Goal: Use online tool/utility: Utilize a website feature to perform a specific function

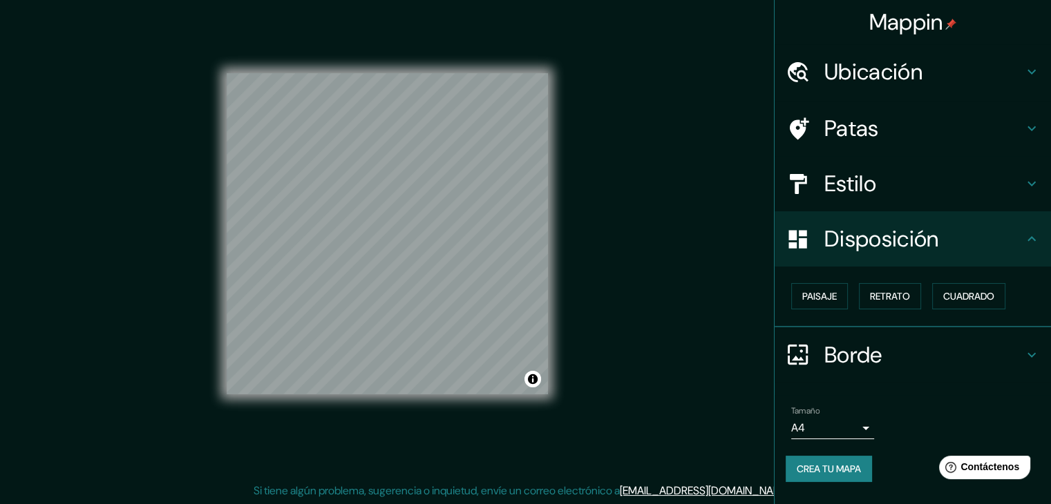
scroll to position [16, 0]
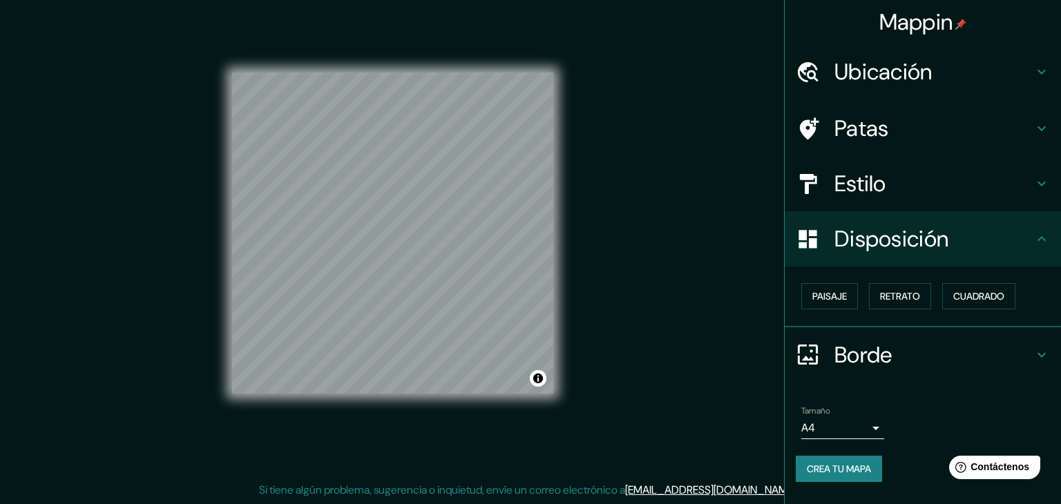
click at [870, 426] on body "Mappin Ubicación [GEOGRAPHIC_DATA], [GEOGRAPHIC_DATA] [GEOGRAPHIC_DATA] [GEOGRA…" at bounding box center [530, 236] width 1061 height 504
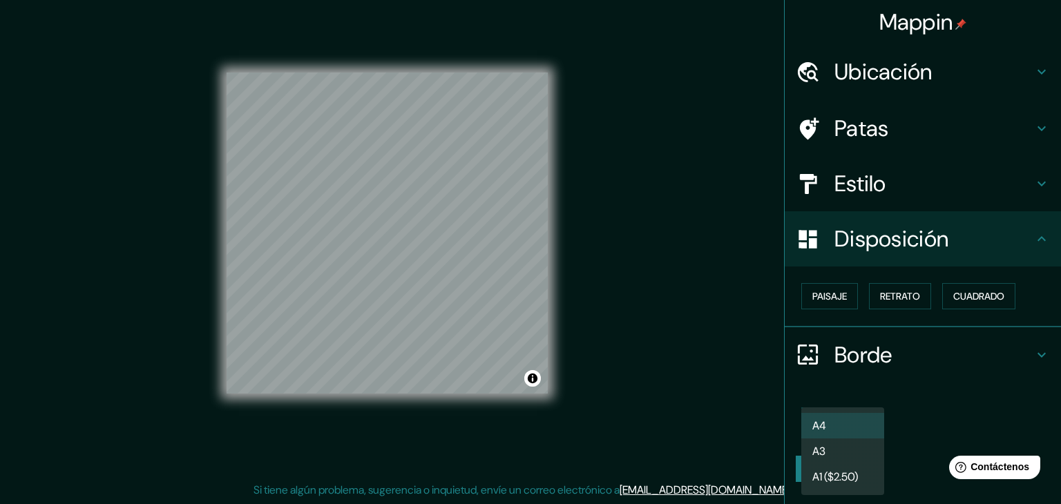
click at [865, 442] on li "A3" at bounding box center [842, 452] width 83 height 26
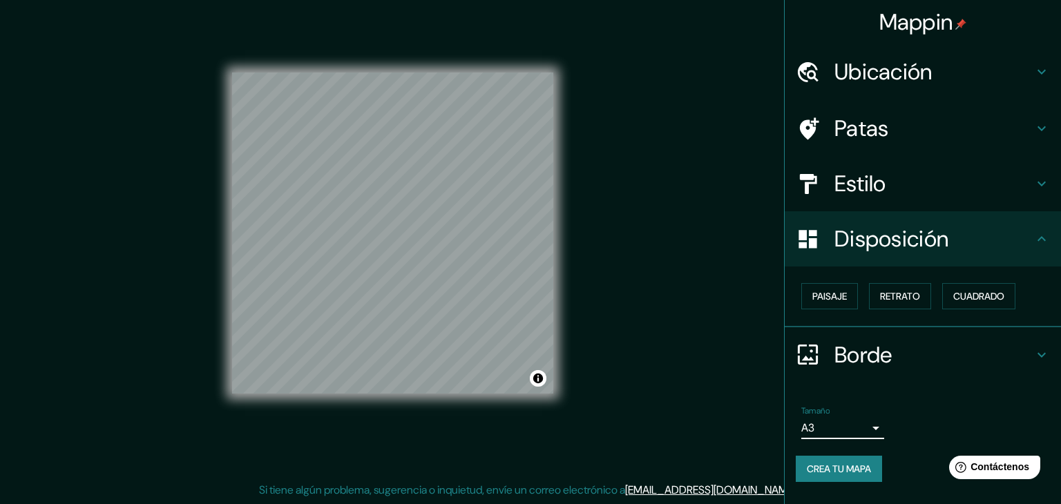
click at [862, 423] on body "Mappin Ubicación [GEOGRAPHIC_DATA], [GEOGRAPHIC_DATA] [GEOGRAPHIC_DATA] [GEOGRA…" at bounding box center [530, 236] width 1061 height 504
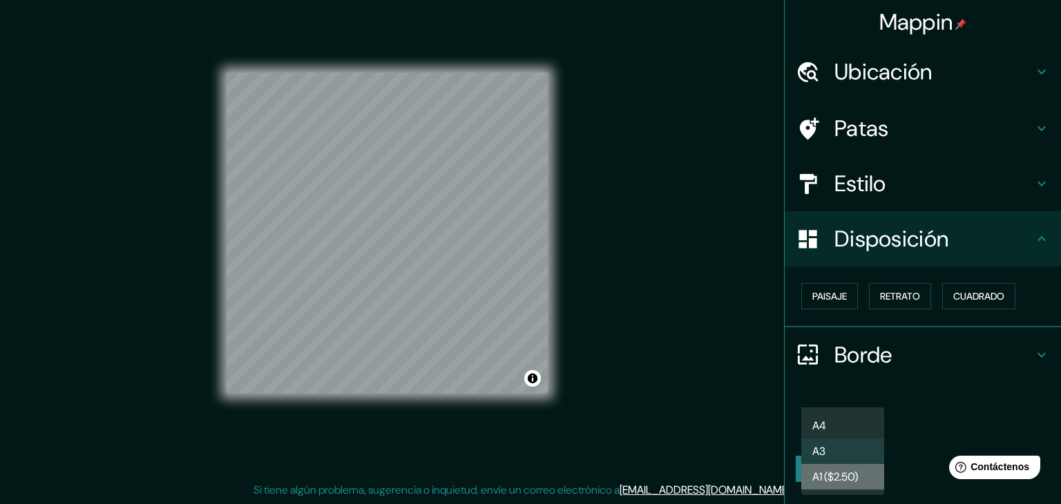
click at [821, 473] on font "A1 ($2.50)" at bounding box center [835, 477] width 46 height 15
click at [853, 427] on body "Mappin Ubicación [GEOGRAPHIC_DATA], [GEOGRAPHIC_DATA] [GEOGRAPHIC_DATA] [GEOGRA…" at bounding box center [530, 236] width 1061 height 504
click at [853, 426] on li "A4" at bounding box center [842, 426] width 83 height 26
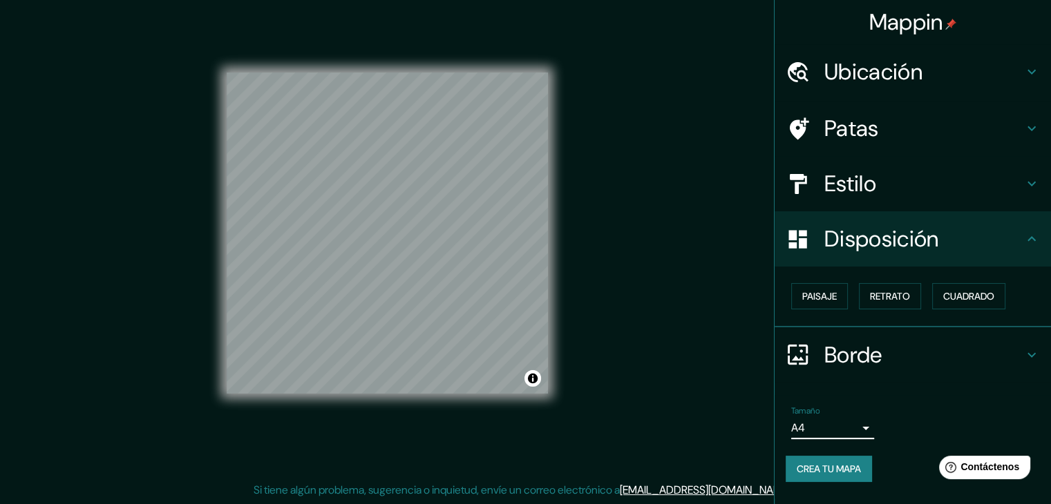
click at [909, 61] on font "Ubicación" at bounding box center [873, 71] width 98 height 29
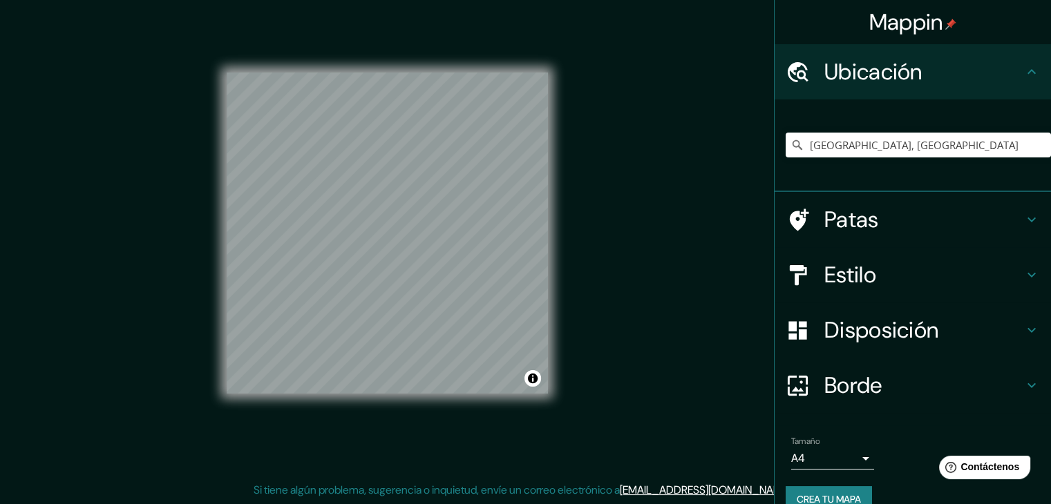
click at [931, 219] on h4 "Patas" at bounding box center [923, 220] width 199 height 28
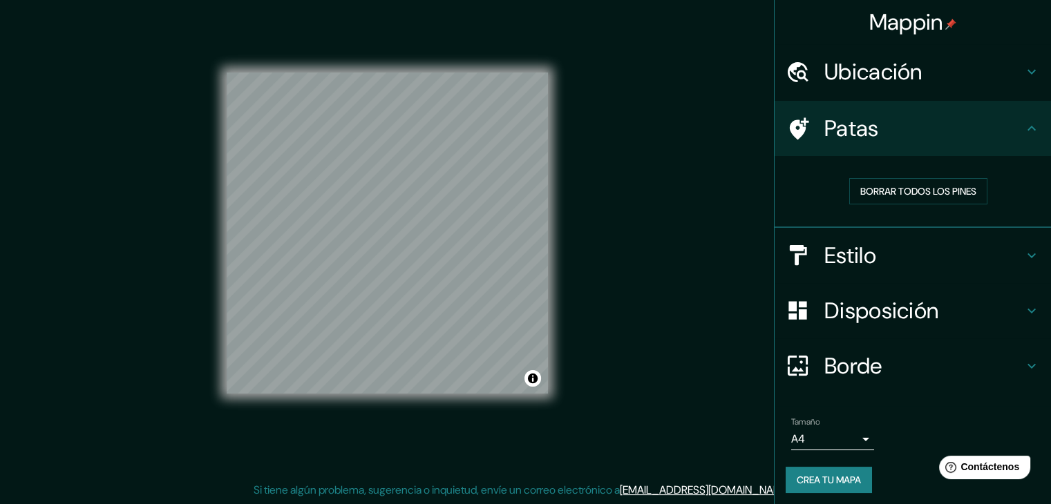
click at [897, 258] on h4 "Estilo" at bounding box center [923, 256] width 199 height 28
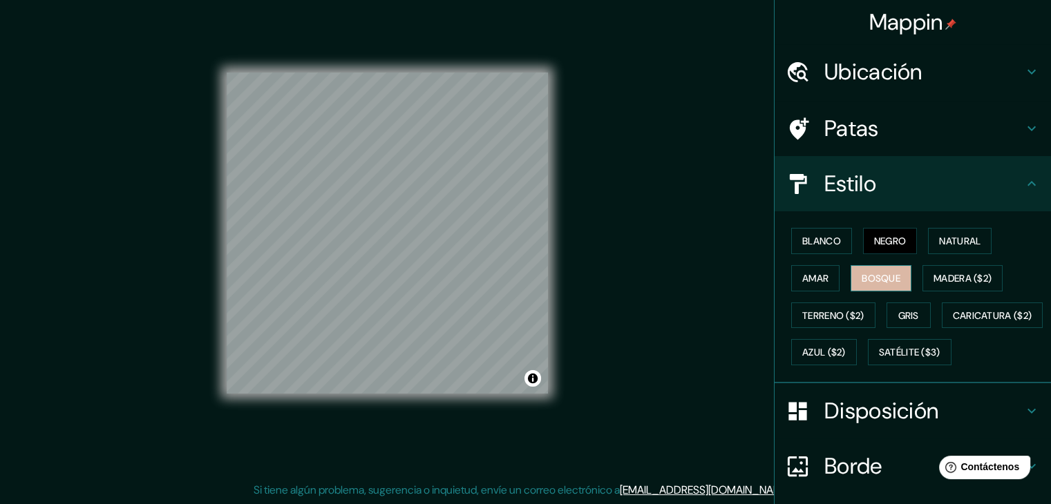
click at [861, 285] on font "Bosque" at bounding box center [880, 278] width 39 height 18
click at [898, 312] on font "Gris" at bounding box center [908, 315] width 21 height 12
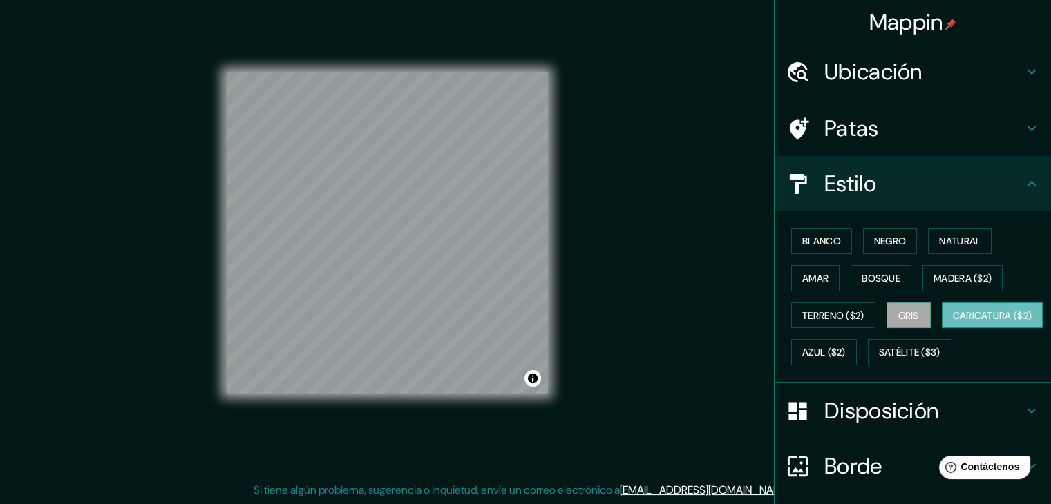
click at [953, 325] on font "Caricatura ($2)" at bounding box center [992, 316] width 79 height 18
click at [879, 359] on font "Satélite ($3)" at bounding box center [909, 353] width 61 height 12
